Goal: Check status: Check status

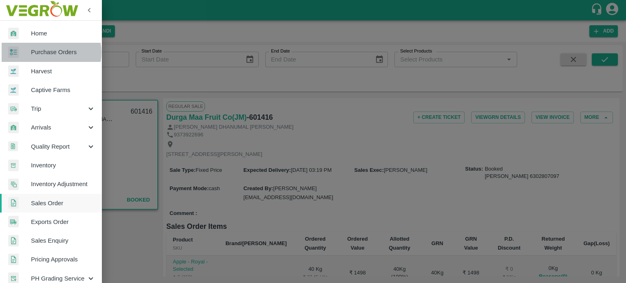
click at [48, 52] on span "Purchase Orders" at bounding box center [63, 52] width 64 height 9
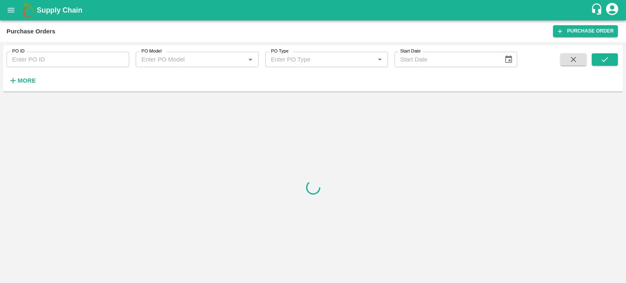
click at [65, 55] on input "PO ID" at bounding box center [68, 59] width 123 height 15
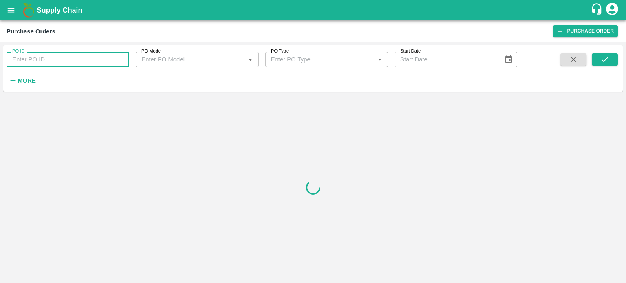
click at [85, 57] on input "PO ID" at bounding box center [68, 59] width 123 height 15
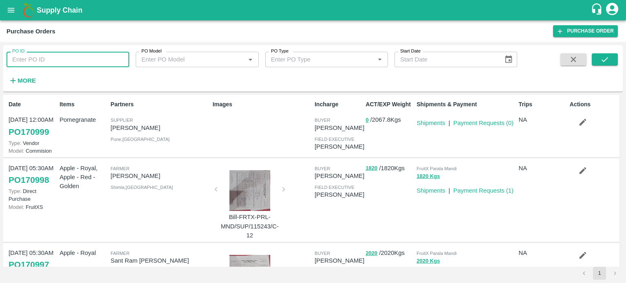
paste input "165643"
type input "165643"
click at [601, 61] on icon "submit" at bounding box center [604, 59] width 9 height 9
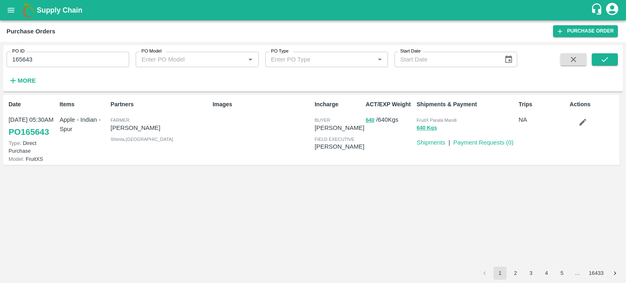
click at [367, 141] on div "ACT/EXP Weight 640 / 640 Kgs" at bounding box center [387, 130] width 51 height 66
click at [371, 120] on button "640" at bounding box center [370, 120] width 9 height 9
click at [429, 128] on button "640 Kgs" at bounding box center [427, 128] width 20 height 9
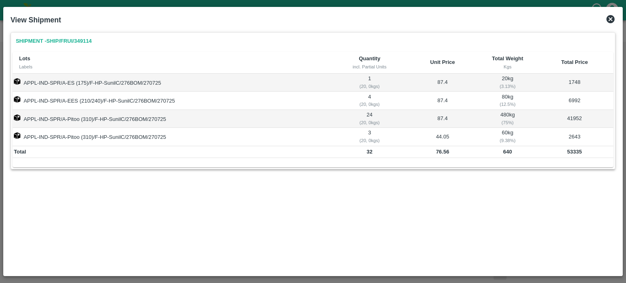
click at [59, 42] on link "Shipment - SHIP/FRUI/349114" at bounding box center [54, 41] width 82 height 14
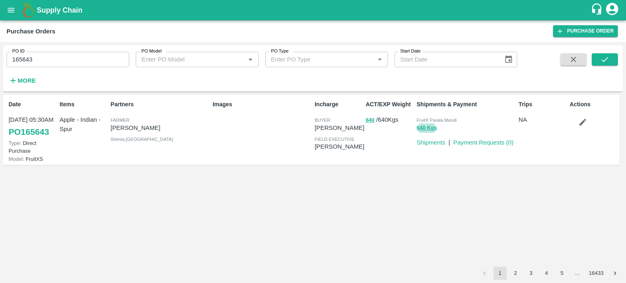
click at [583, 126] on icon "button" at bounding box center [582, 122] width 9 height 9
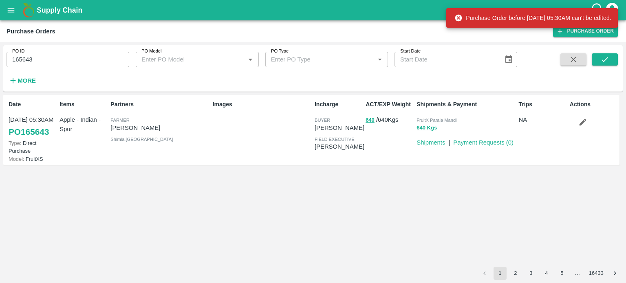
click at [552, 218] on div "Date 27 Jul, 05:30AM PO 165643 Type: Direct Purchase Model: FruitXS Items Apple…" at bounding box center [313, 181] width 620 height 172
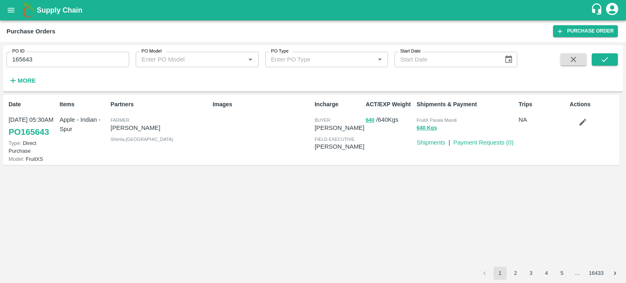
click at [434, 146] on p "Shipments" at bounding box center [431, 142] width 29 height 9
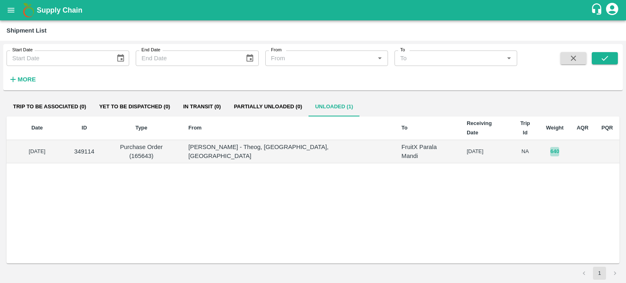
click at [550, 147] on button "640" at bounding box center [554, 151] width 9 height 9
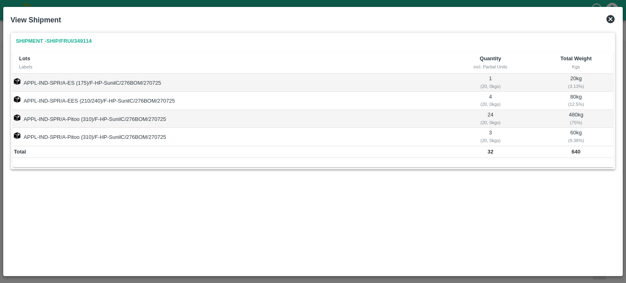
click at [89, 44] on link "Shipment - SHIP/FRUI/349114" at bounding box center [54, 41] width 82 height 14
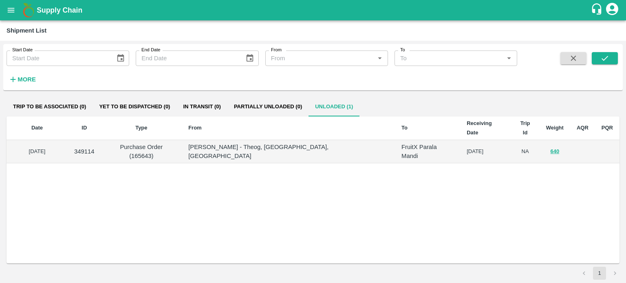
click at [94, 147] on p "349114" at bounding box center [84, 151] width 20 height 9
click at [511, 140] on td "NA" at bounding box center [525, 152] width 29 height 24
